Goal: Transaction & Acquisition: Purchase product/service

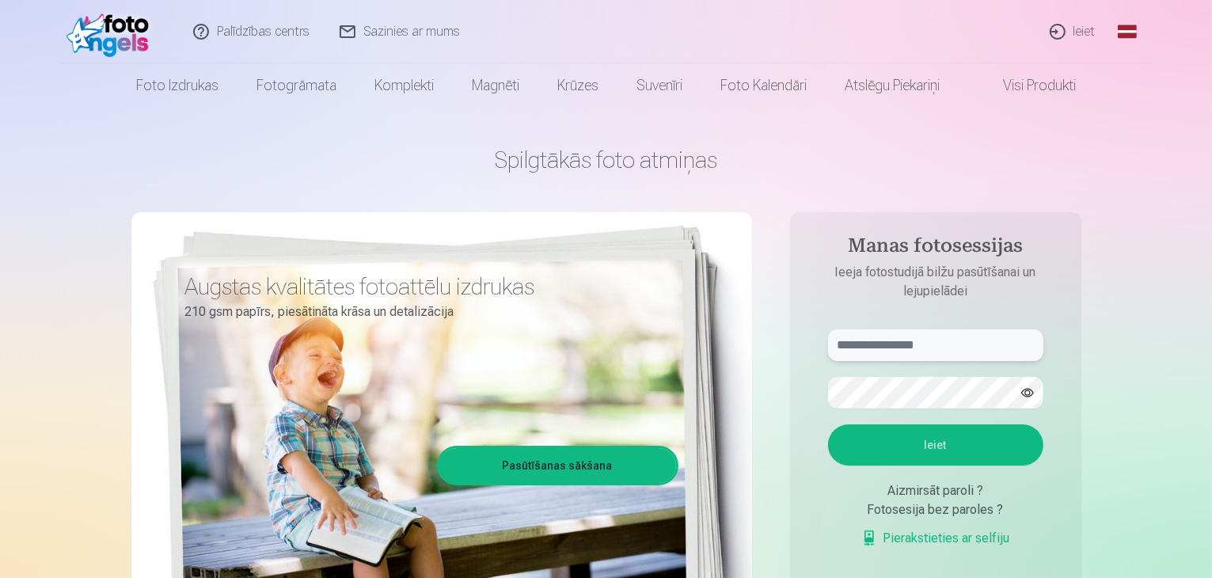
click at [887, 355] on input "text" at bounding box center [935, 345] width 215 height 32
type input "**********"
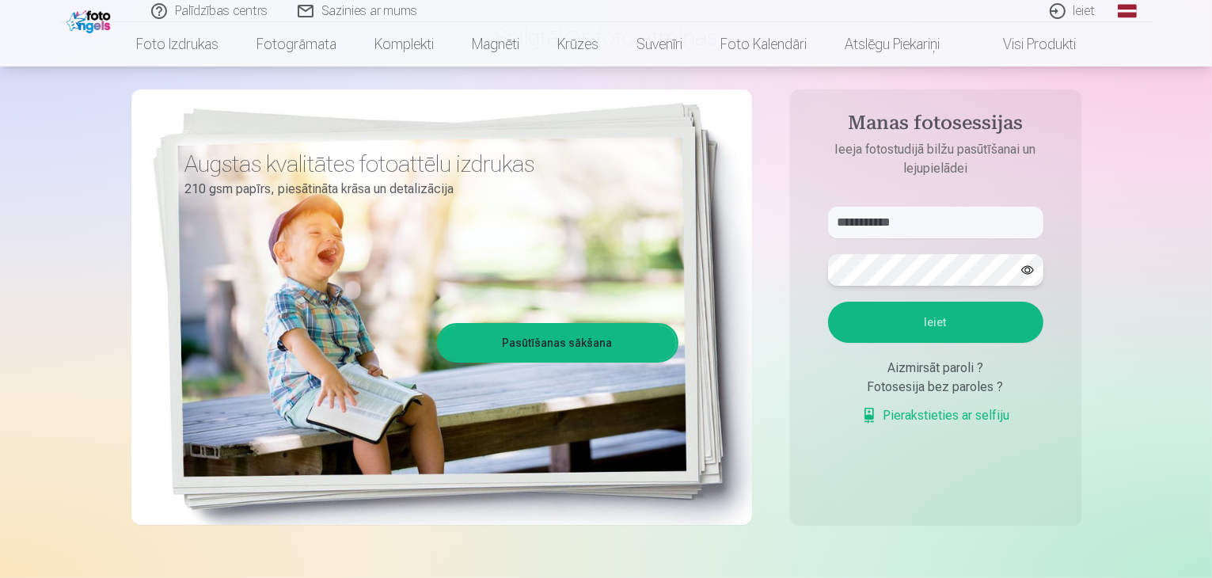
scroll to position [158, 0]
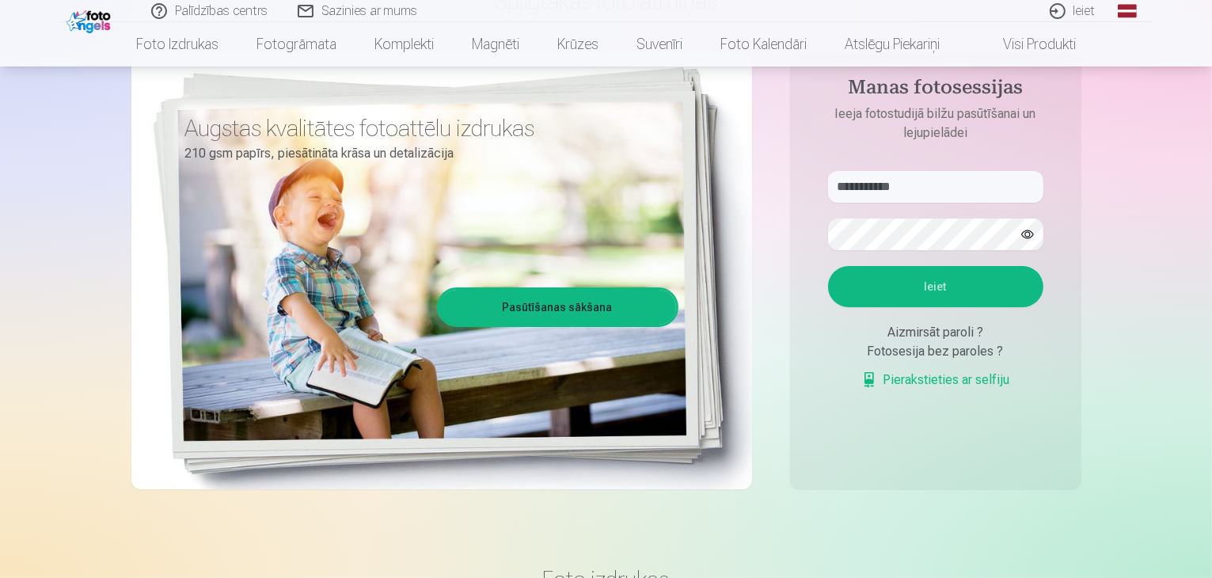
click at [918, 289] on button "Ieiet" at bounding box center [935, 286] width 215 height 41
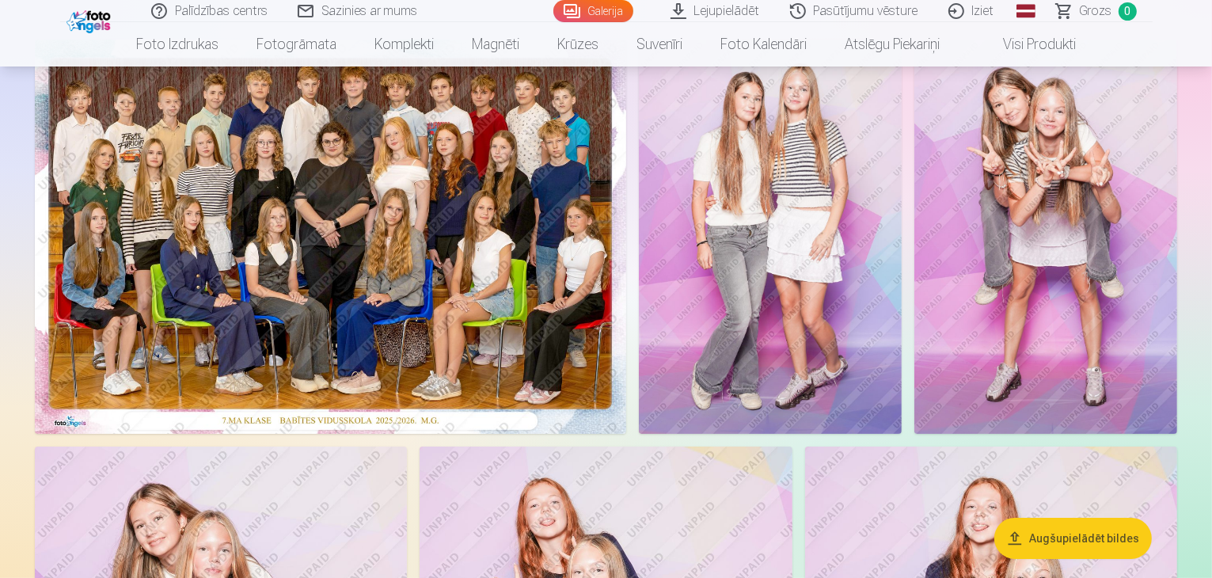
scroll to position [55, 0]
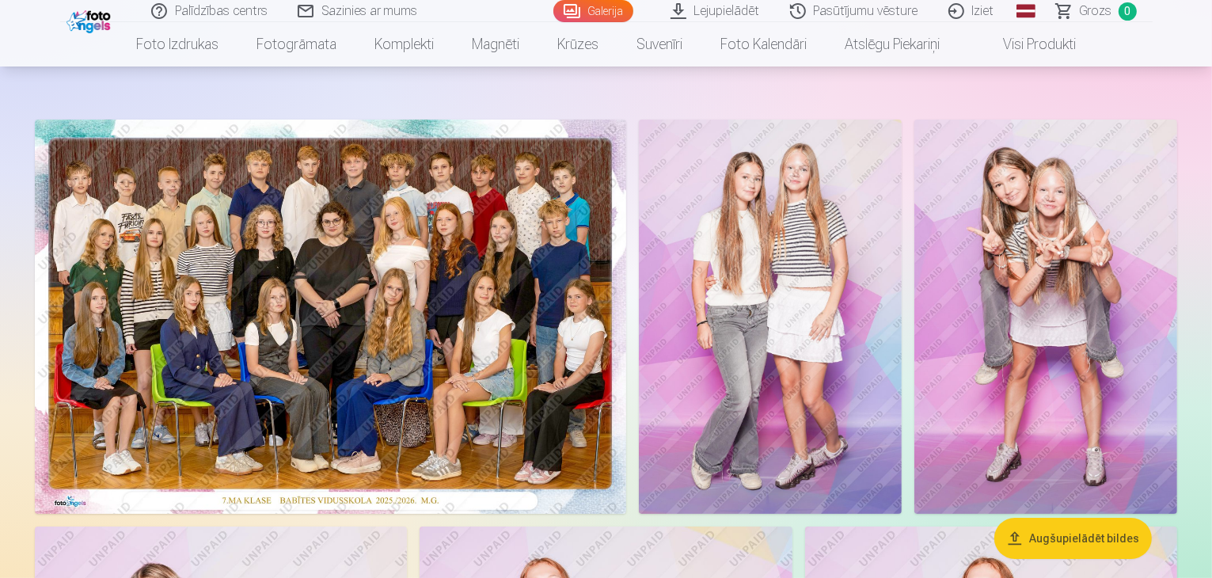
click at [283, 277] on img at bounding box center [330, 317] width 591 height 394
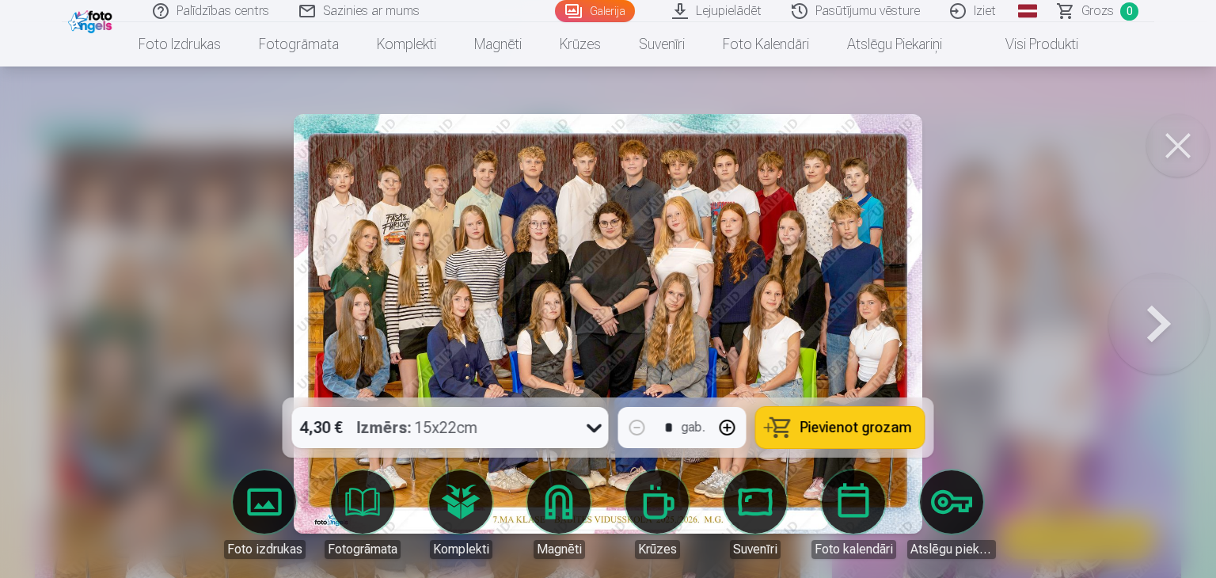
click at [832, 430] on span "Pievienot grozam" at bounding box center [856, 427] width 112 height 14
drag, startPoint x: 1183, startPoint y: 143, endPoint x: 1150, endPoint y: 155, distance: 35.3
click at [1177, 146] on button at bounding box center [1177, 145] width 63 height 63
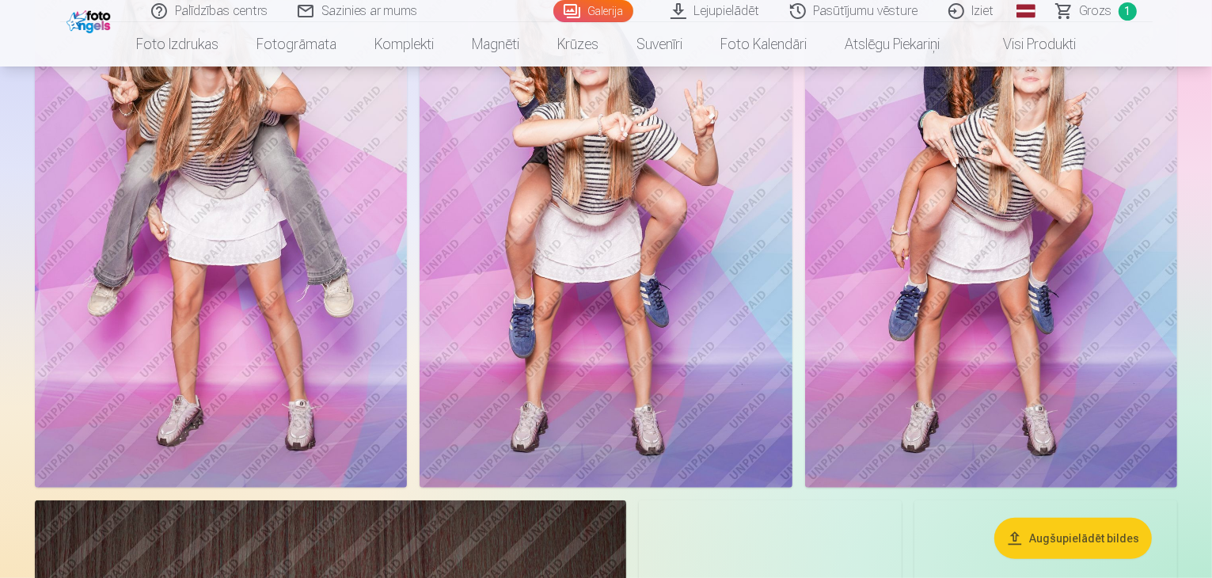
scroll to position [688, 0]
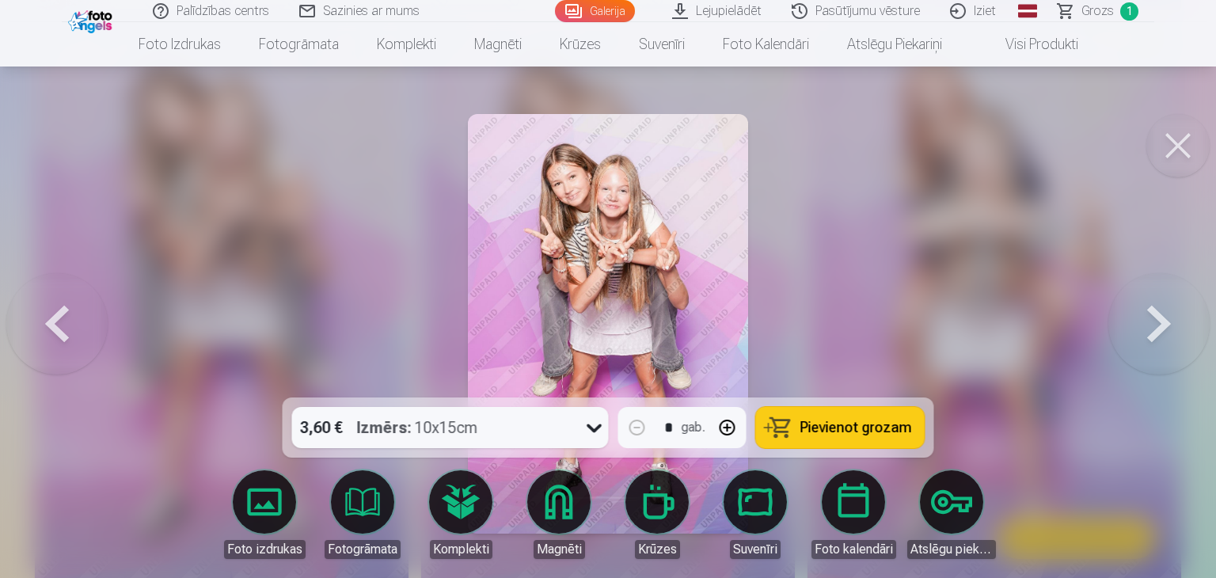
click at [596, 429] on icon at bounding box center [594, 428] width 15 height 9
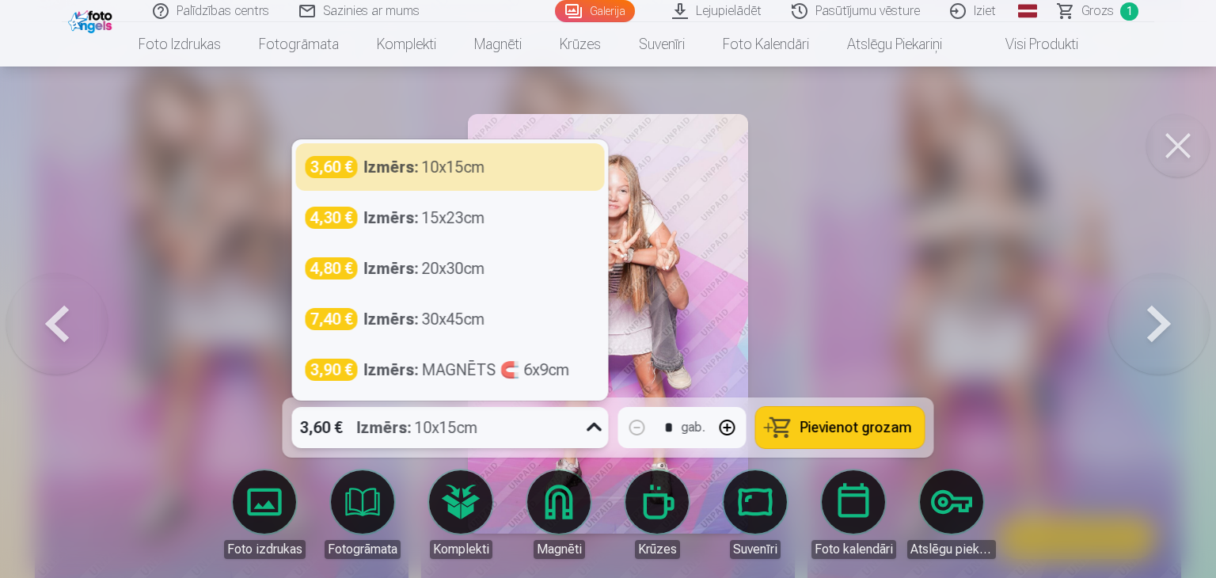
click at [862, 427] on span "Pievienot grozam" at bounding box center [856, 427] width 112 height 14
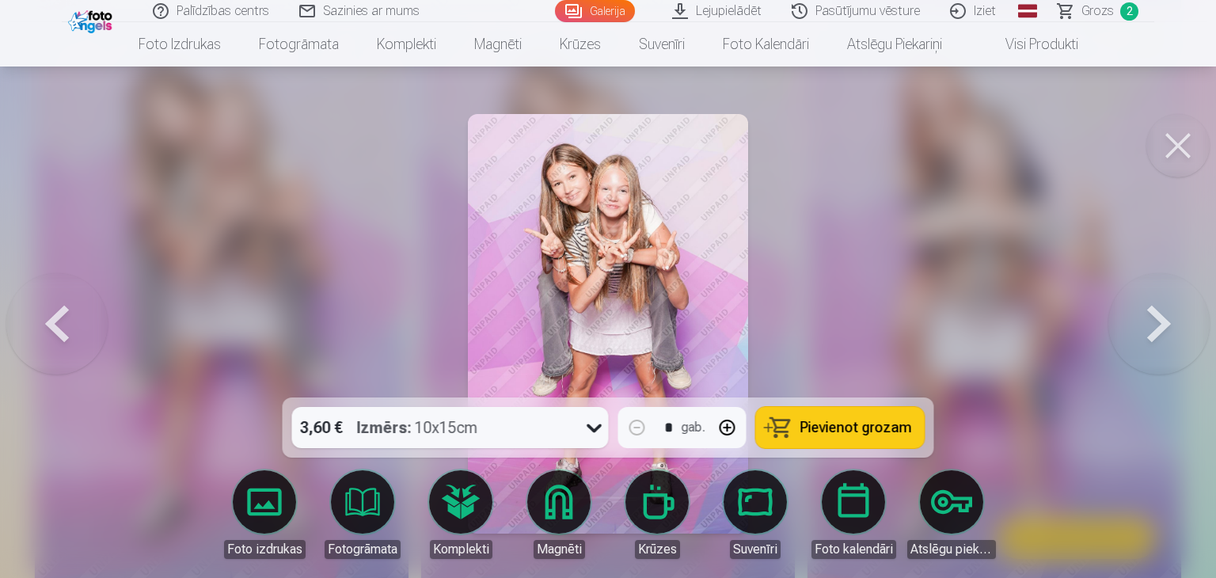
click at [1178, 140] on button at bounding box center [1177, 145] width 63 height 63
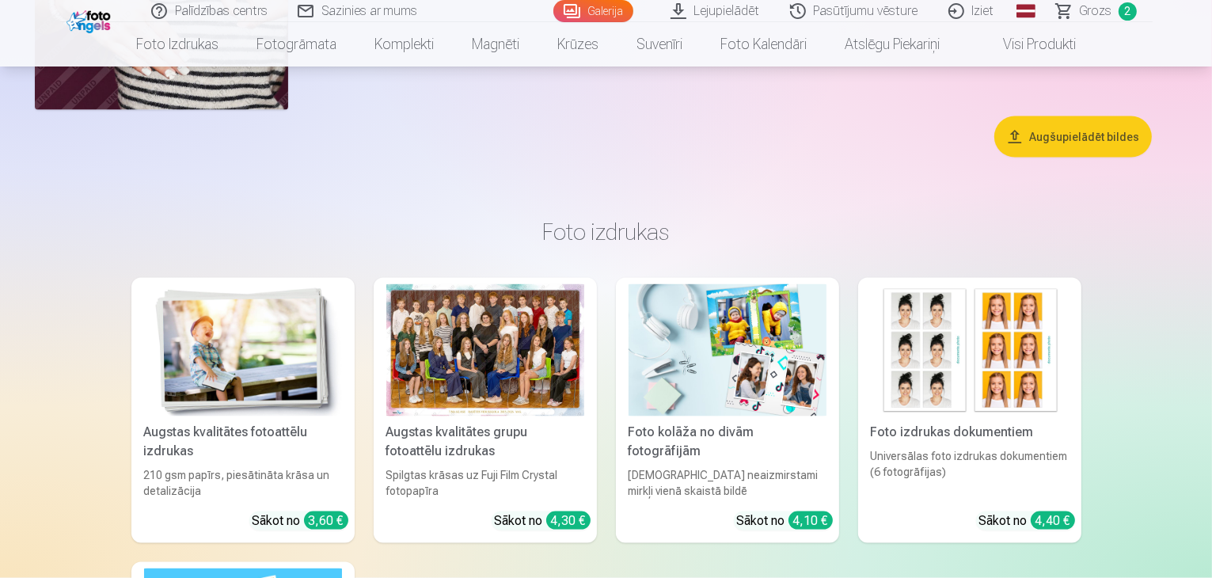
scroll to position [2351, 0]
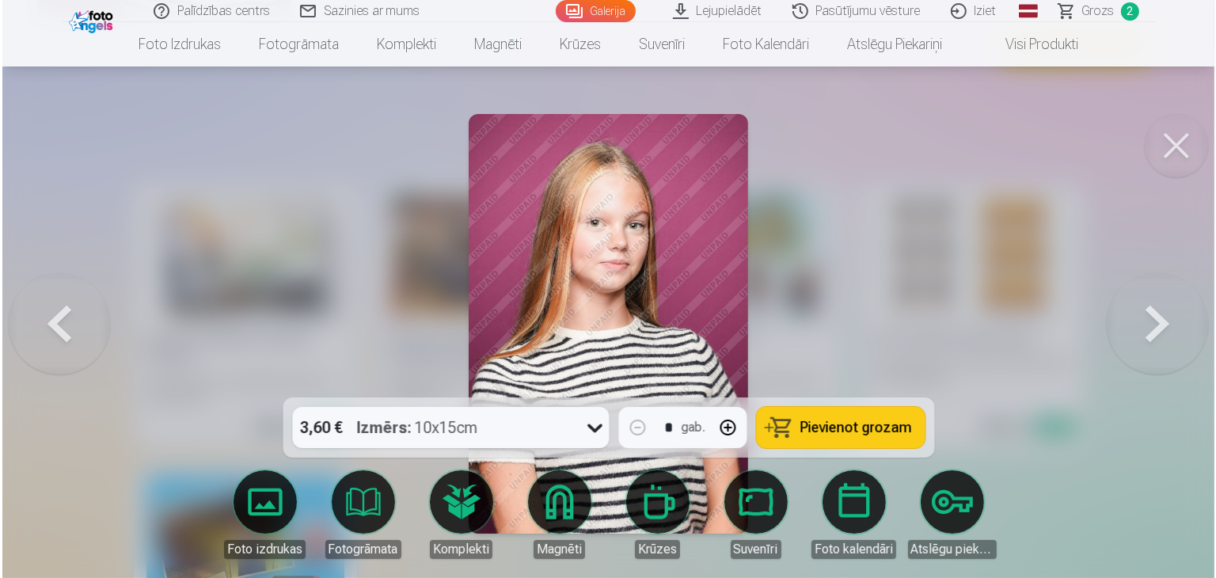
scroll to position [2356, 0]
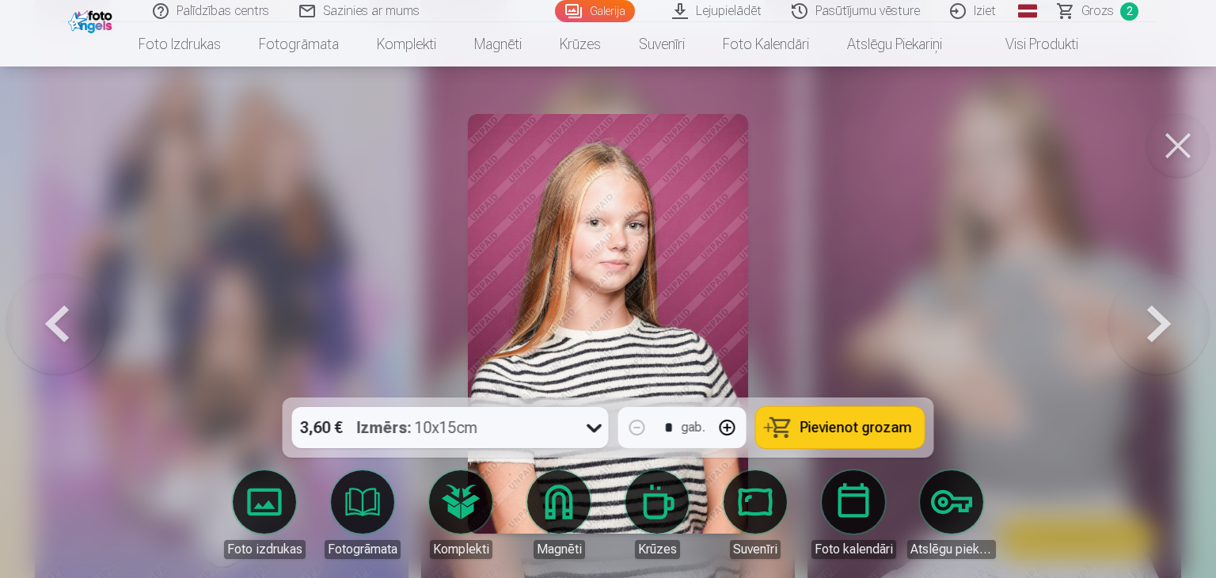
click at [841, 420] on span "Pievienot grozam" at bounding box center [856, 427] width 112 height 14
click at [1172, 152] on button at bounding box center [1177, 145] width 63 height 63
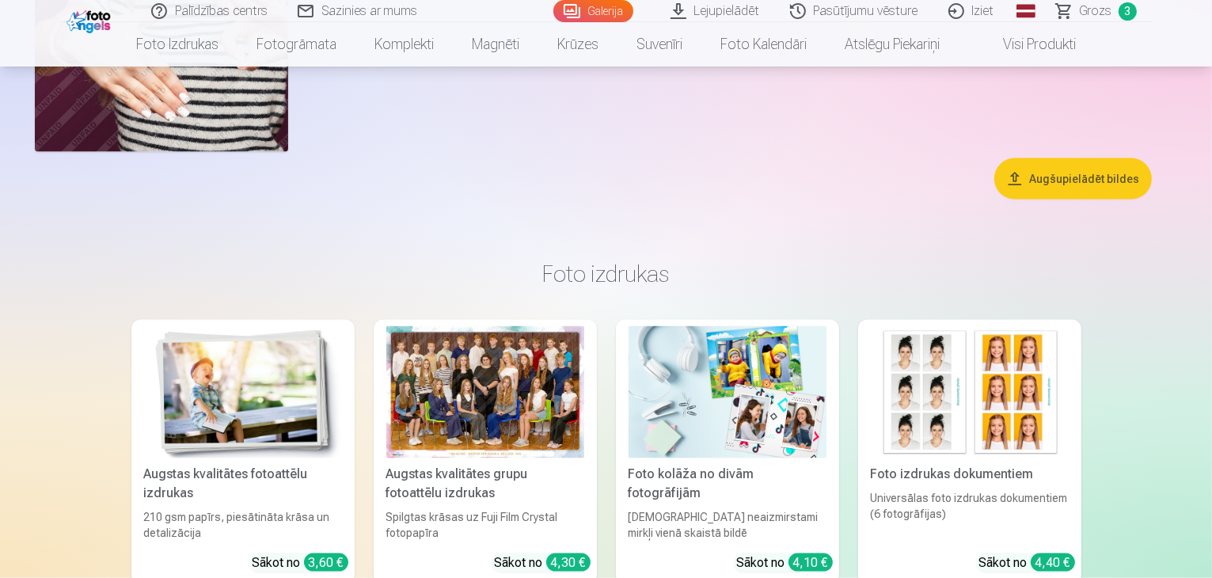
scroll to position [1955, 0]
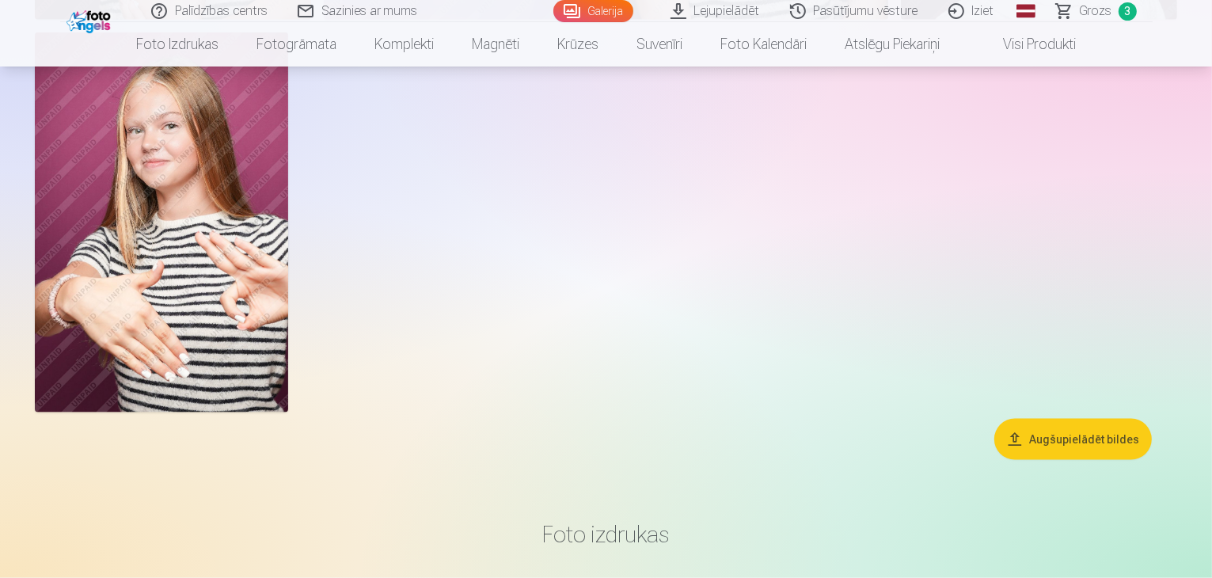
click at [1134, 8] on span "3" at bounding box center [1128, 11] width 18 height 18
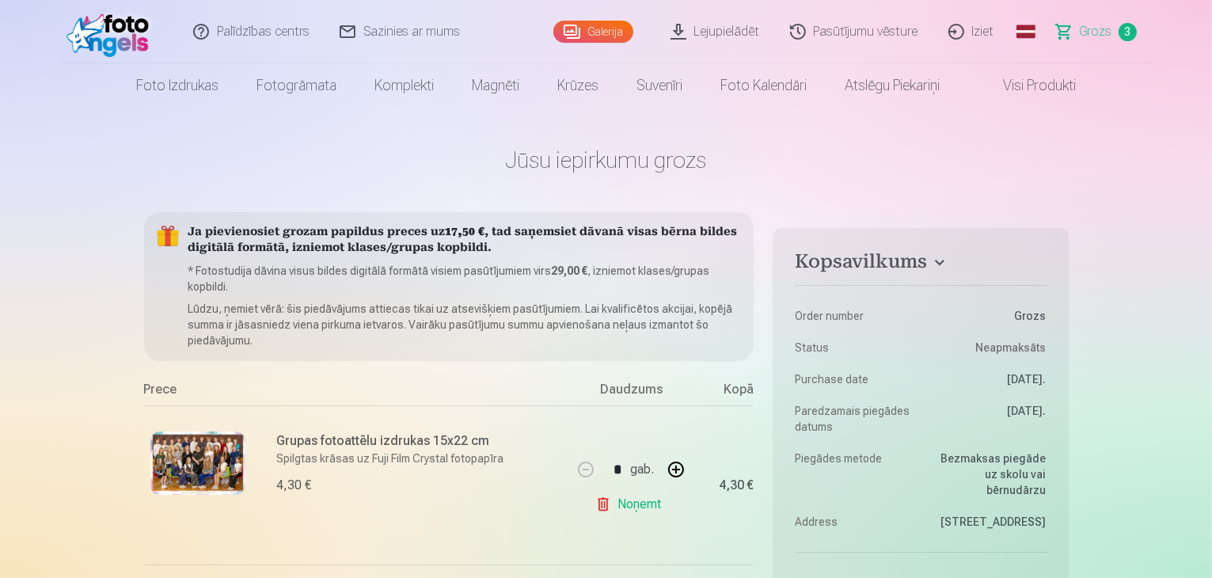
click at [979, 31] on link "Iziet" at bounding box center [972, 31] width 76 height 63
